Goal: Task Accomplishment & Management: Manage account settings

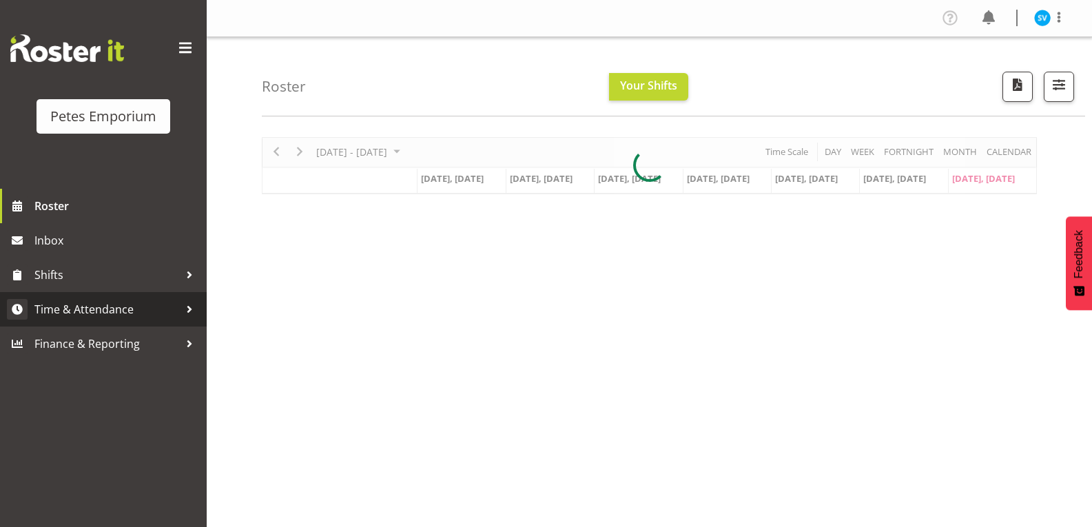
click at [124, 315] on span "Time & Attendance" at bounding box center [106, 309] width 145 height 21
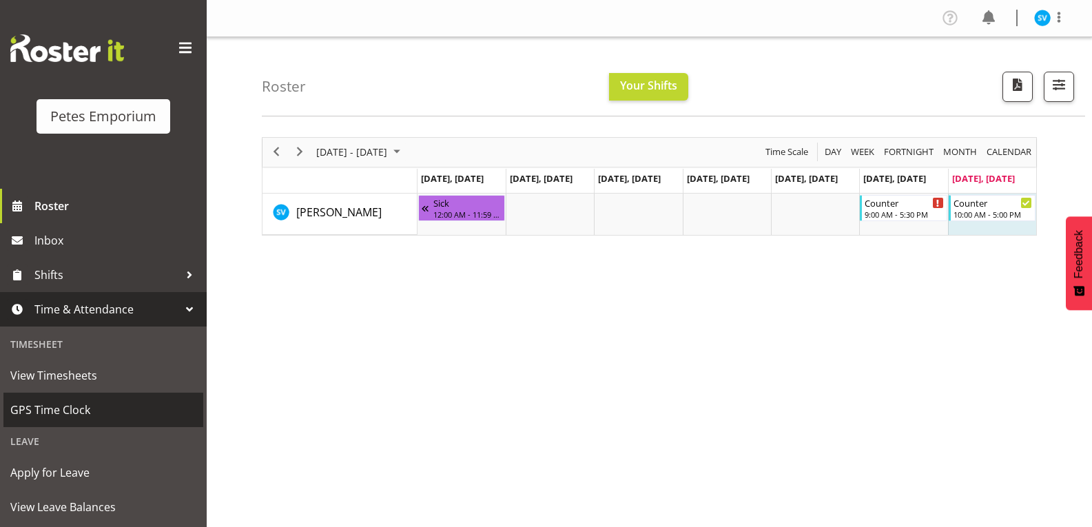
click at [32, 417] on span "GPS Time Clock" at bounding box center [103, 409] width 186 height 21
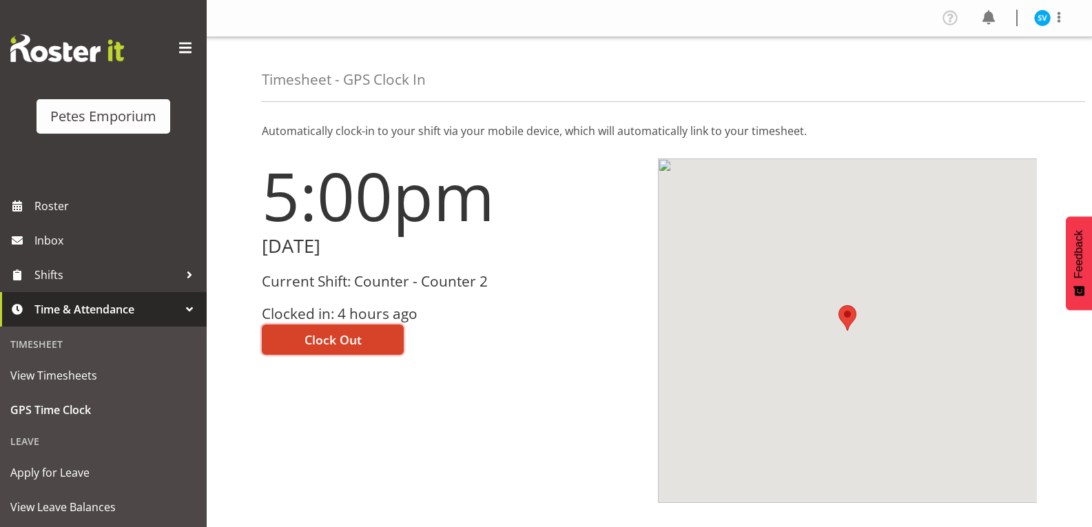
click at [306, 341] on span "Clock Out" at bounding box center [332, 340] width 57 height 18
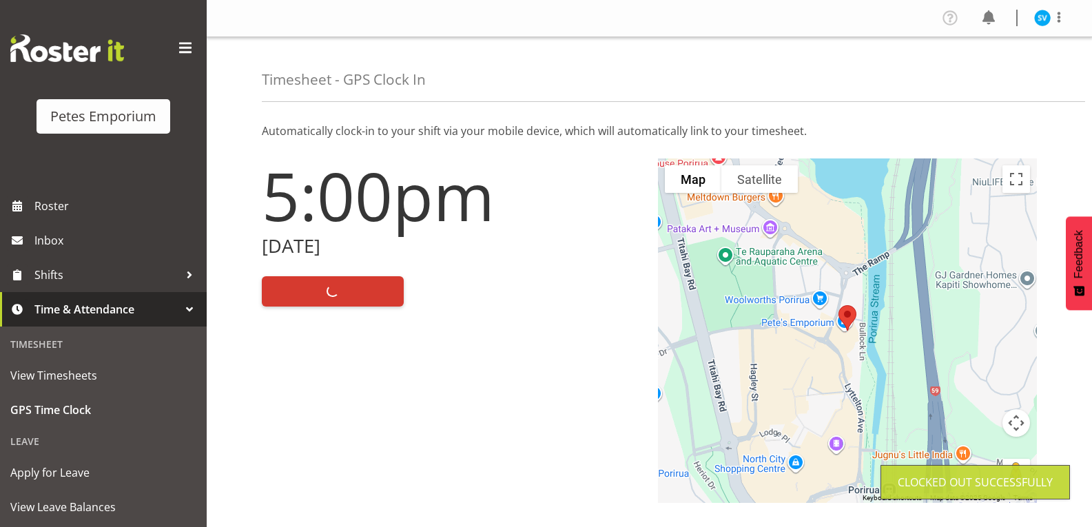
click at [1035, 23] on figure at bounding box center [1042, 18] width 17 height 17
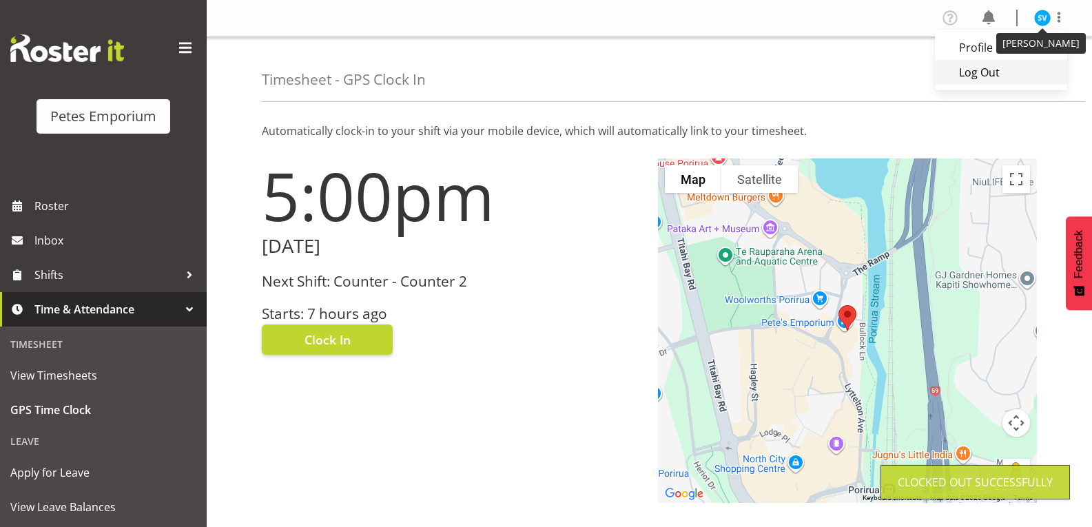
click at [990, 81] on link "Log Out" at bounding box center [1001, 72] width 132 height 25
